Goal: Transaction & Acquisition: Subscribe to service/newsletter

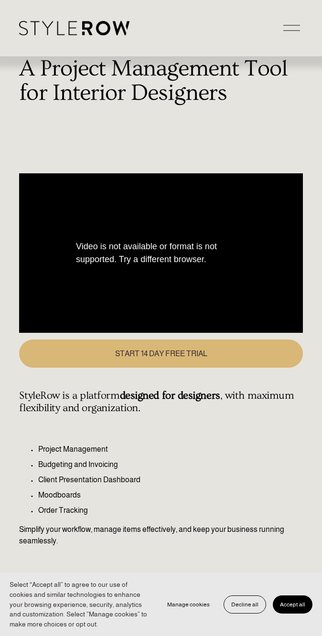
click at [161, 353] on span "START 14 DAY FREE TRIAL" at bounding box center [161, 354] width 92 height 8
